Goal: Task Accomplishment & Management: Complete application form

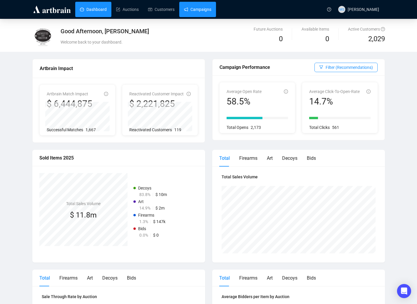
click at [184, 15] on link "Campaigns" at bounding box center [197, 9] width 27 height 15
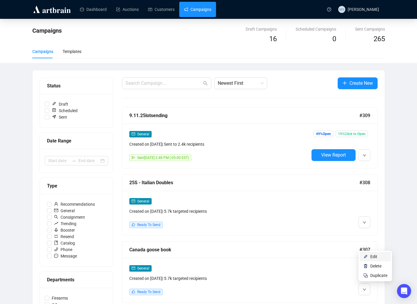
click at [372, 255] on span "Edit" at bounding box center [373, 256] width 7 height 5
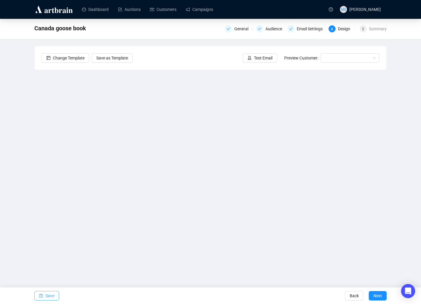
click at [50, 295] on span "Save" at bounding box center [50, 295] width 9 height 16
click at [54, 295] on span "Save" at bounding box center [50, 295] width 9 height 16
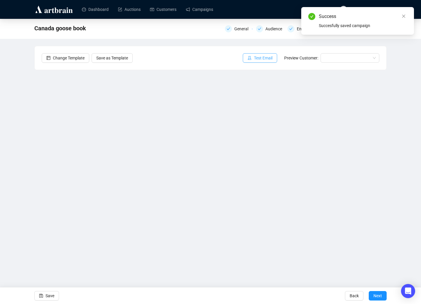
click at [261, 56] on span "Test Email" at bounding box center [263, 58] width 19 height 6
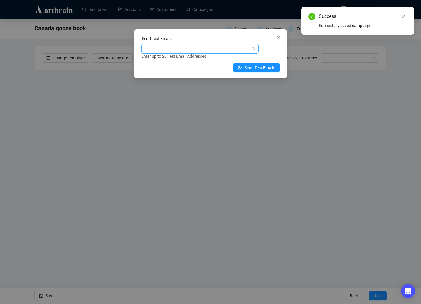
click at [215, 48] on div at bounding box center [197, 49] width 109 height 8
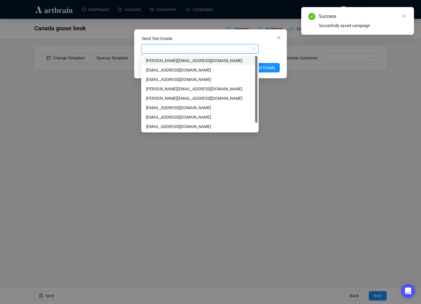
click at [192, 62] on div "[PERSON_NAME][EMAIL_ADDRESS][DOMAIN_NAME]" at bounding box center [200, 60] width 108 height 6
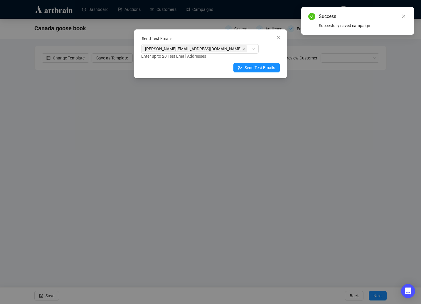
click at [272, 54] on div "Enter up to 20 Test Email Addresses" at bounding box center [210, 56] width 139 height 7
click at [271, 63] on button "Send Test Emails" at bounding box center [257, 67] width 46 height 9
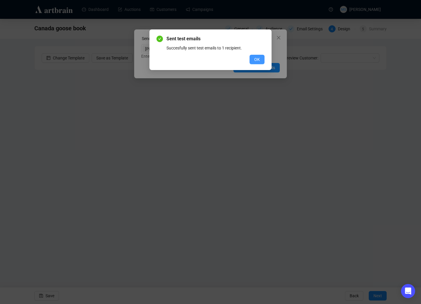
click at [259, 62] on span "OK" at bounding box center [257, 59] width 6 height 6
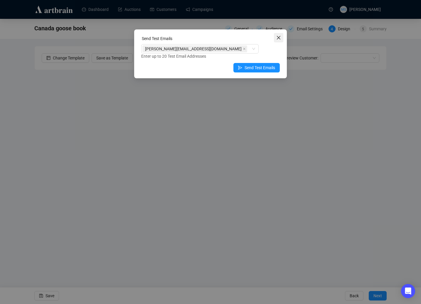
click at [278, 38] on icon "close" at bounding box center [279, 38] width 4 height 4
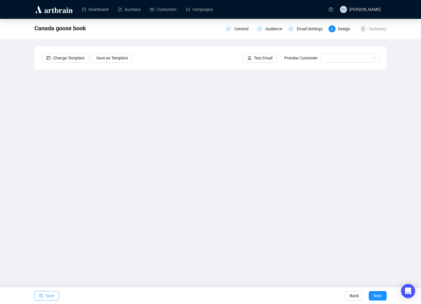
click at [52, 293] on span "Save" at bounding box center [50, 295] width 9 height 16
click at [208, 6] on link "Campaigns" at bounding box center [199, 9] width 27 height 15
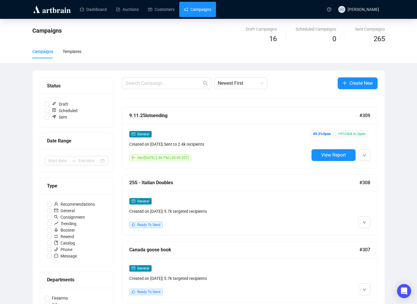
scroll to position [78, 0]
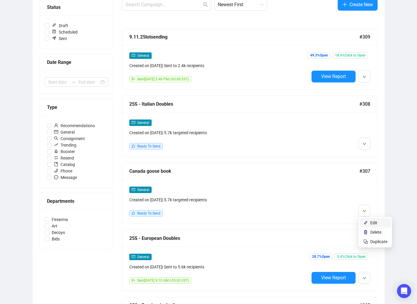
click at [367, 221] on img at bounding box center [365, 222] width 5 height 5
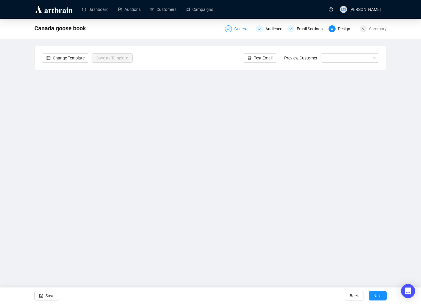
click at [237, 29] on div "General" at bounding box center [243, 28] width 18 height 7
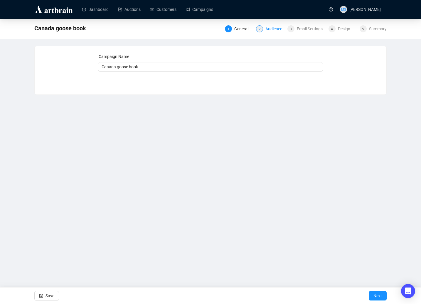
click at [267, 29] on div "Audience" at bounding box center [276, 28] width 20 height 7
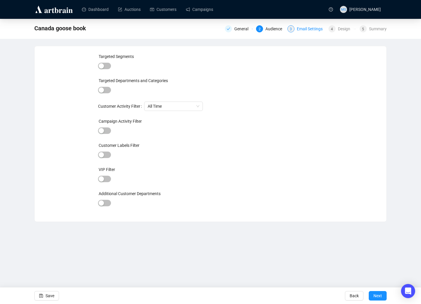
click at [304, 32] on div "Email Settings" at bounding box center [311, 28] width 29 height 7
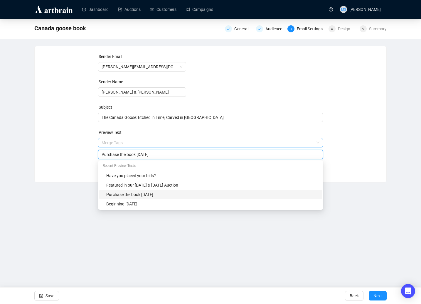
drag, startPoint x: 119, startPoint y: 142, endPoint x: 150, endPoint y: 140, distance: 31.2
click at [150, 140] on span "Merge Tags Purchase the book [DATE]" at bounding box center [210, 148] width 225 height 16
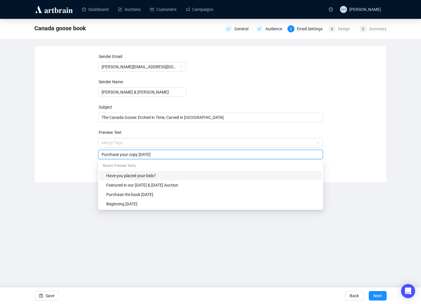
type input "Purchase your copy [DATE]"
click at [376, 181] on div "Sender Email [PERSON_NAME][EMAIL_ADDRESS][DOMAIN_NAME] Sender Name [PERSON_NAME…" at bounding box center [210, 114] width 353 height 136
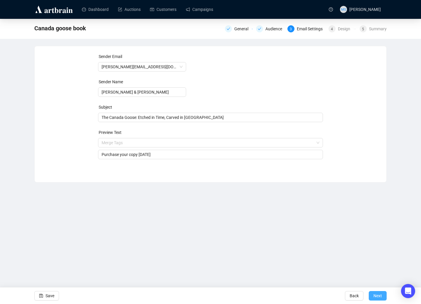
click at [382, 296] on span "Next" at bounding box center [378, 295] width 9 height 16
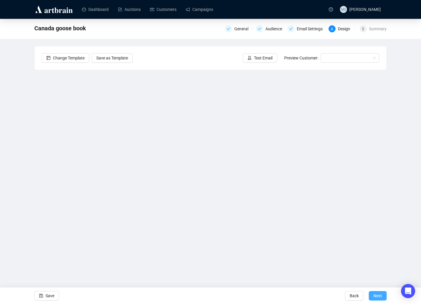
click at [374, 296] on span "Next" at bounding box center [378, 295] width 9 height 16
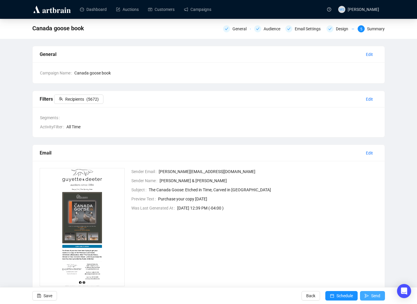
click at [370, 295] on button "Send" at bounding box center [372, 295] width 25 height 9
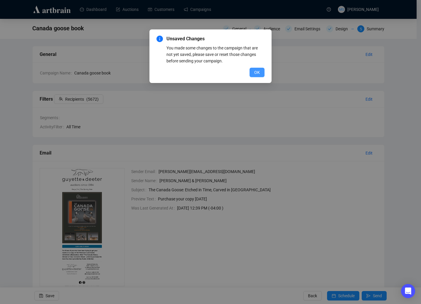
click at [256, 72] on span "OK" at bounding box center [257, 72] width 6 height 6
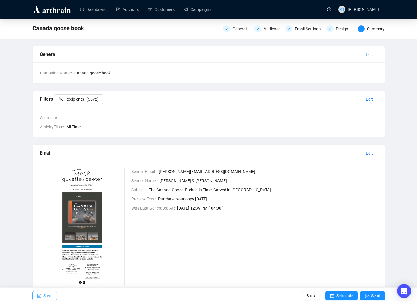
click at [53, 291] on button "Save" at bounding box center [44, 295] width 25 height 9
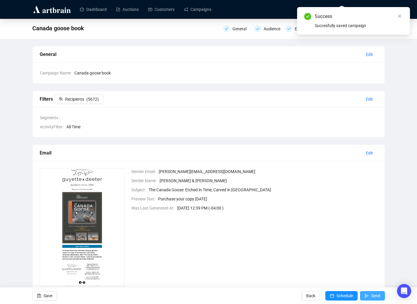
click at [371, 294] on span "Send" at bounding box center [375, 295] width 9 height 16
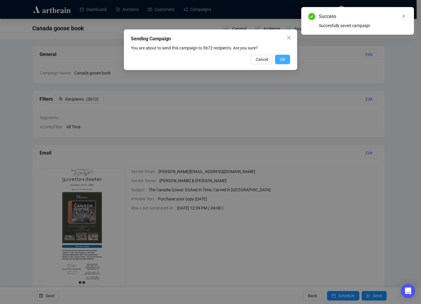
click at [283, 60] on span "OK" at bounding box center [283, 59] width 6 height 6
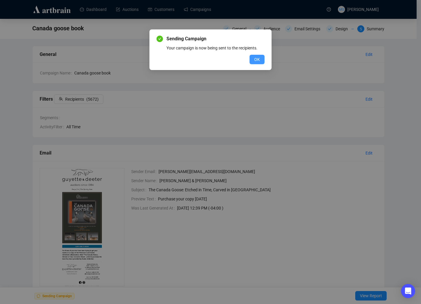
click at [259, 60] on span "OK" at bounding box center [257, 59] width 6 height 6
